Goal: Information Seeking & Learning: Learn about a topic

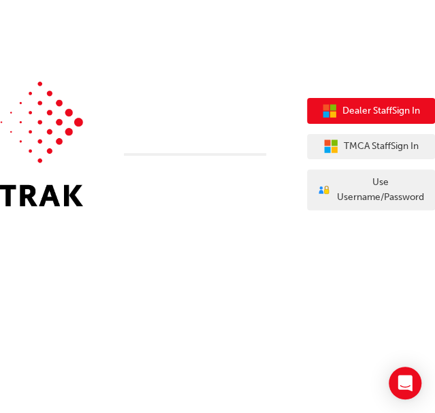
click at [325, 108] on icon "button" at bounding box center [326, 107] width 6 height 6
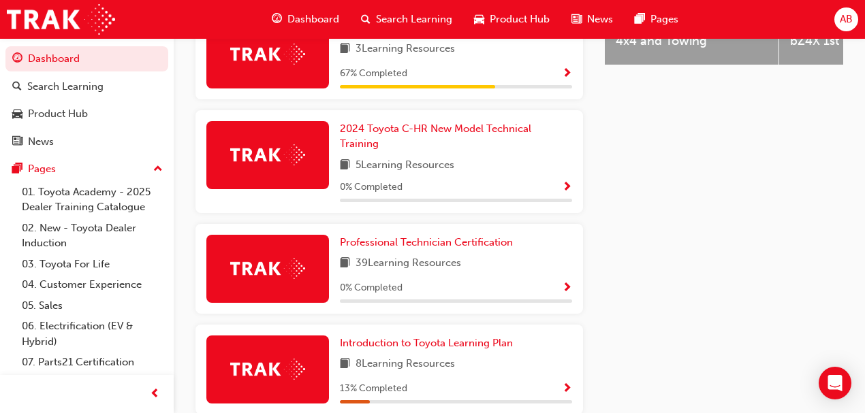
scroll to position [681, 0]
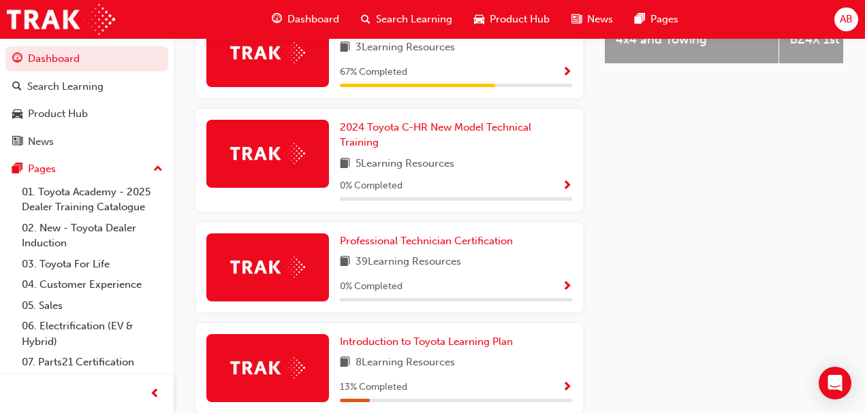
click at [564, 281] on span "Show Progress" at bounding box center [567, 287] width 10 height 12
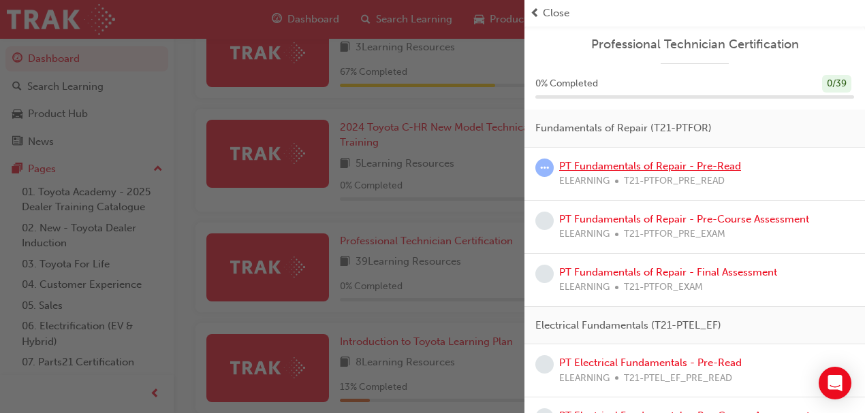
click at [643, 169] on link "PT Fundamentals of Repair - Pre-Read" at bounding box center [650, 166] width 182 height 12
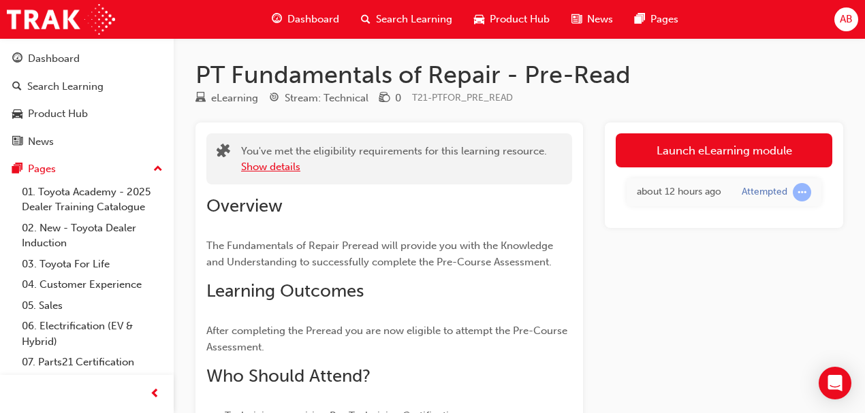
click at [272, 165] on button "Show details" at bounding box center [270, 167] width 59 height 16
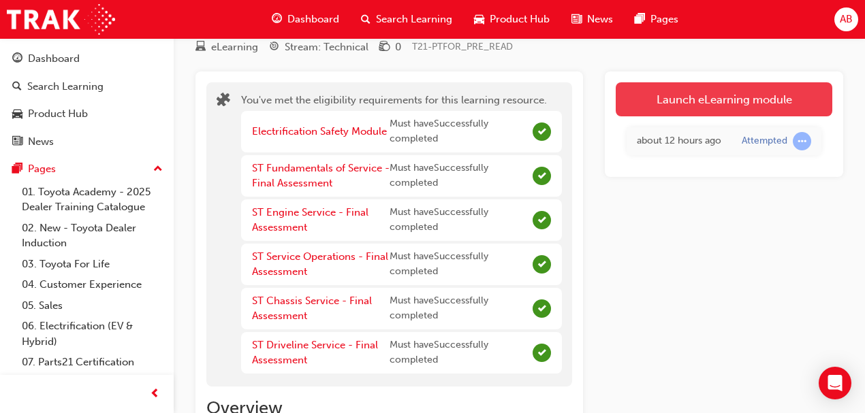
scroll to position [45, 0]
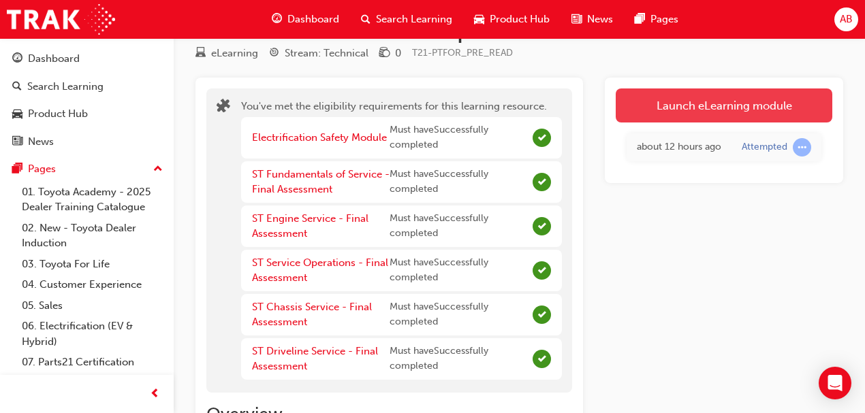
click at [661, 103] on link "Launch eLearning module" at bounding box center [724, 106] width 217 height 34
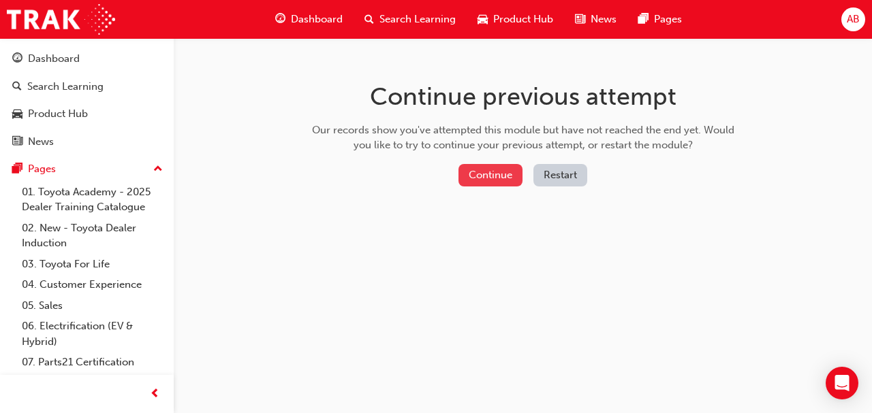
click at [497, 172] on button "Continue" at bounding box center [490, 175] width 64 height 22
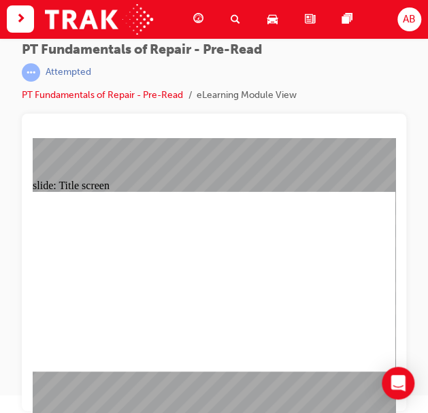
scroll to position [18, 0]
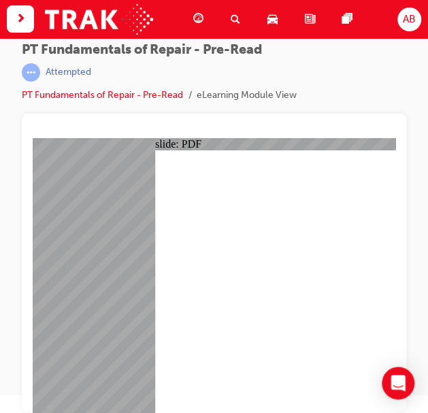
scroll to position [0, 0]
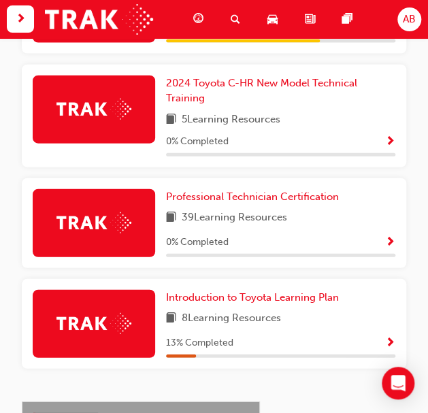
scroll to position [771, 0]
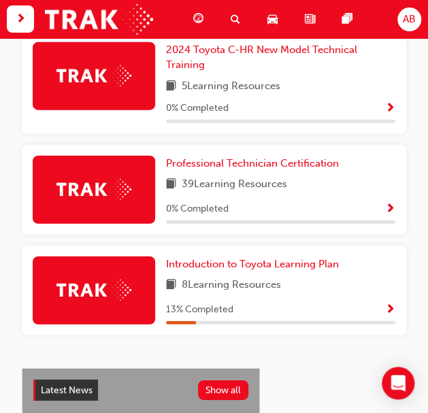
click at [386, 204] on span "Show Progress" at bounding box center [390, 210] width 10 height 12
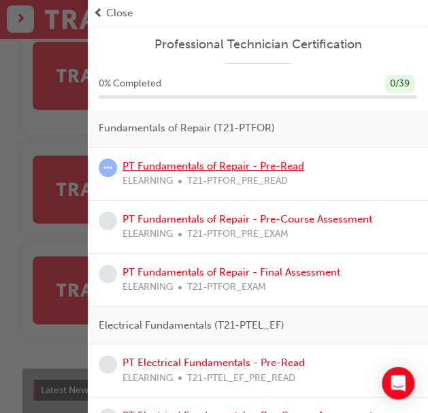
click at [229, 164] on link "PT Fundamentals of Repair - Pre-Read" at bounding box center [214, 166] width 182 height 12
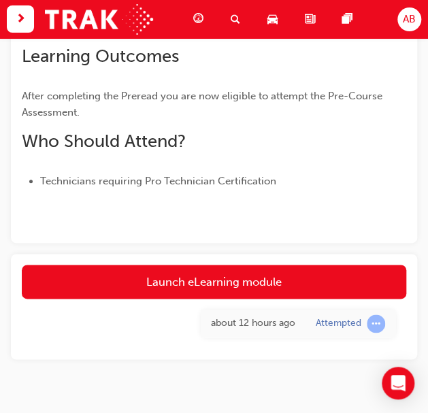
scroll to position [272, 0]
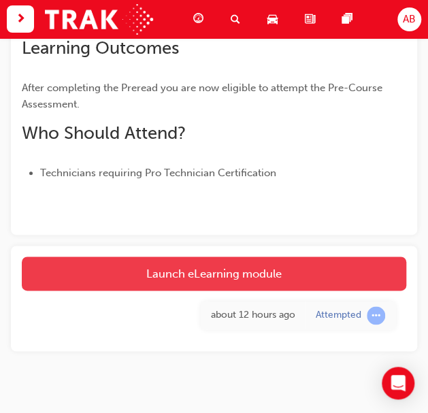
click at [218, 273] on link "Launch eLearning module" at bounding box center [214, 274] width 385 height 34
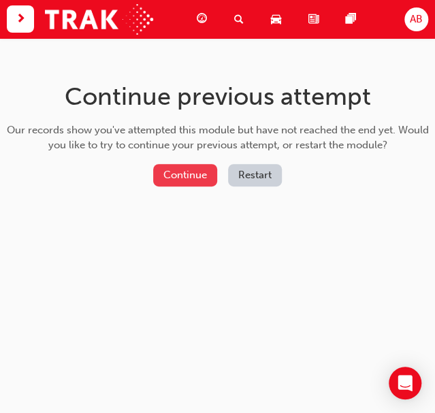
click at [187, 174] on button "Continue" at bounding box center [185, 175] width 64 height 22
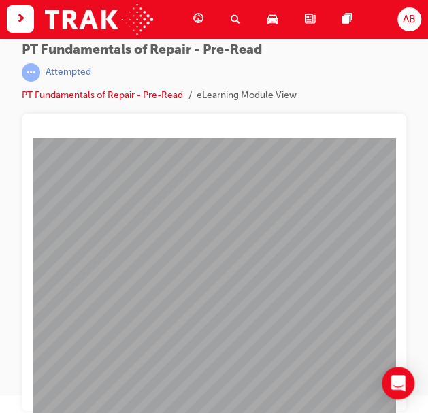
scroll to position [18, 0]
